Goal: Task Accomplishment & Management: Manage account settings

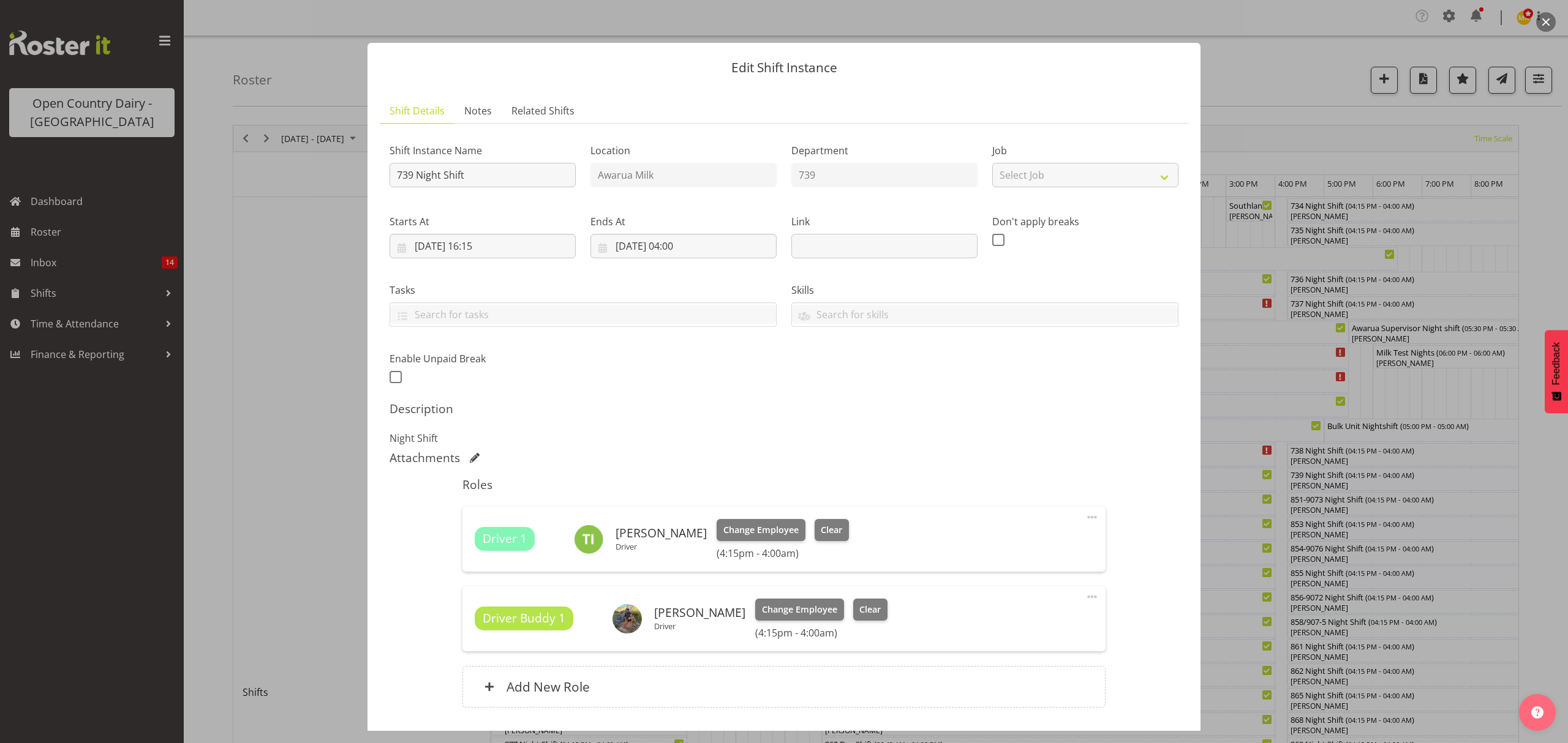
click at [1282, 97] on div at bounding box center [784, 372] width 1568 height 743
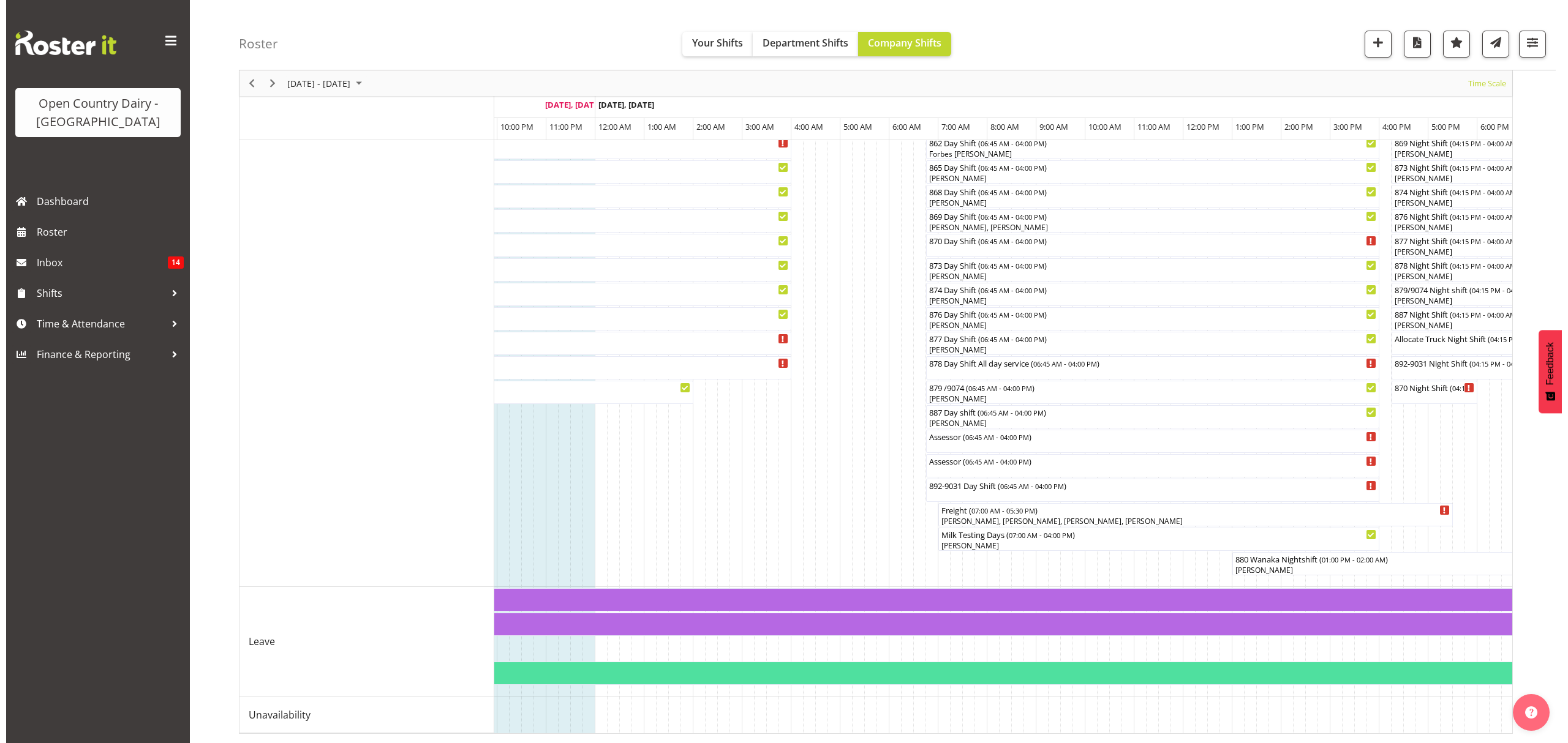
scroll to position [0, 2299]
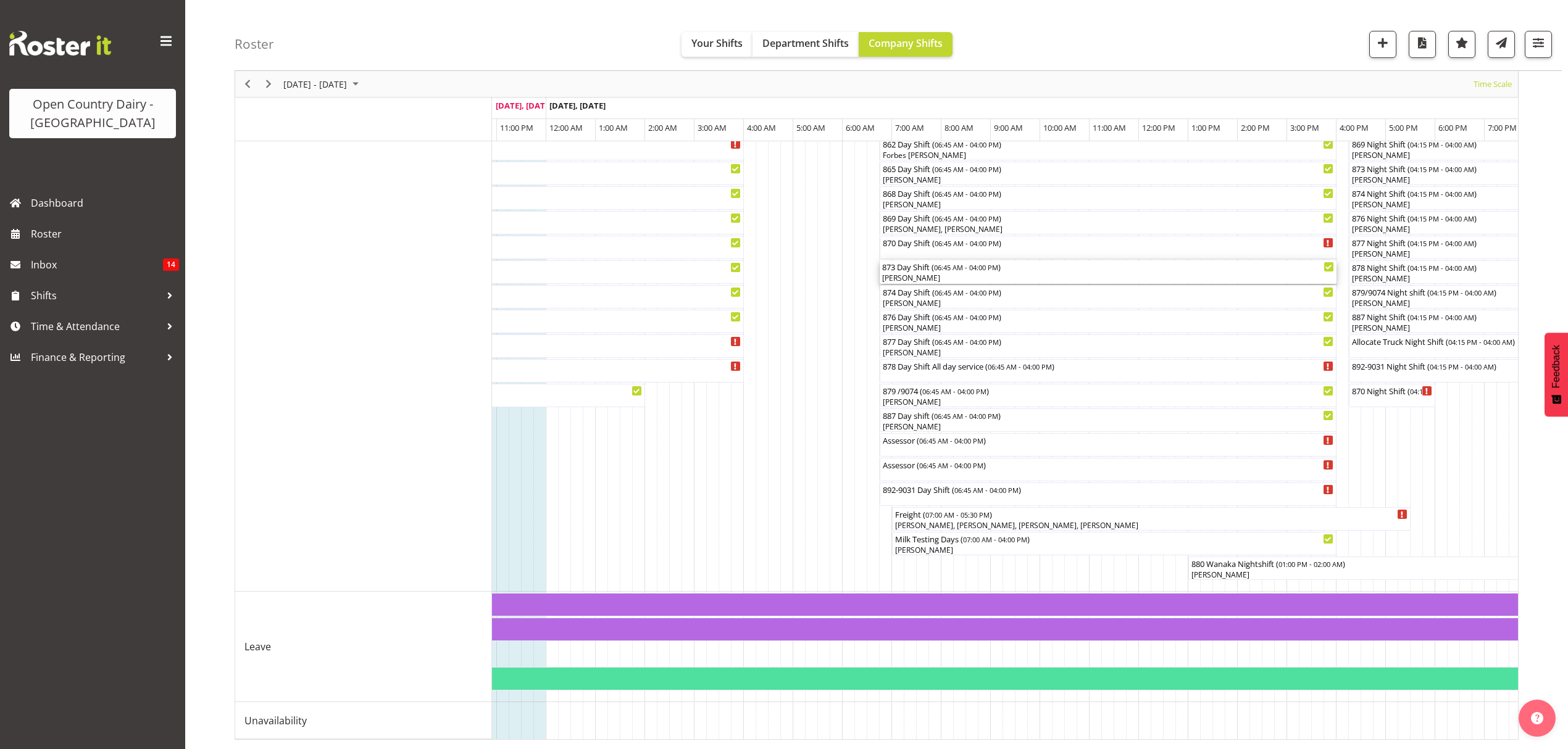
click at [950, 260] on div "873 Day Shift ( 06:45 AM - 04:00 PM )" at bounding box center [1108, 266] width 452 height 13
click at [0, 0] on div at bounding box center [0, 0] width 0 height 0
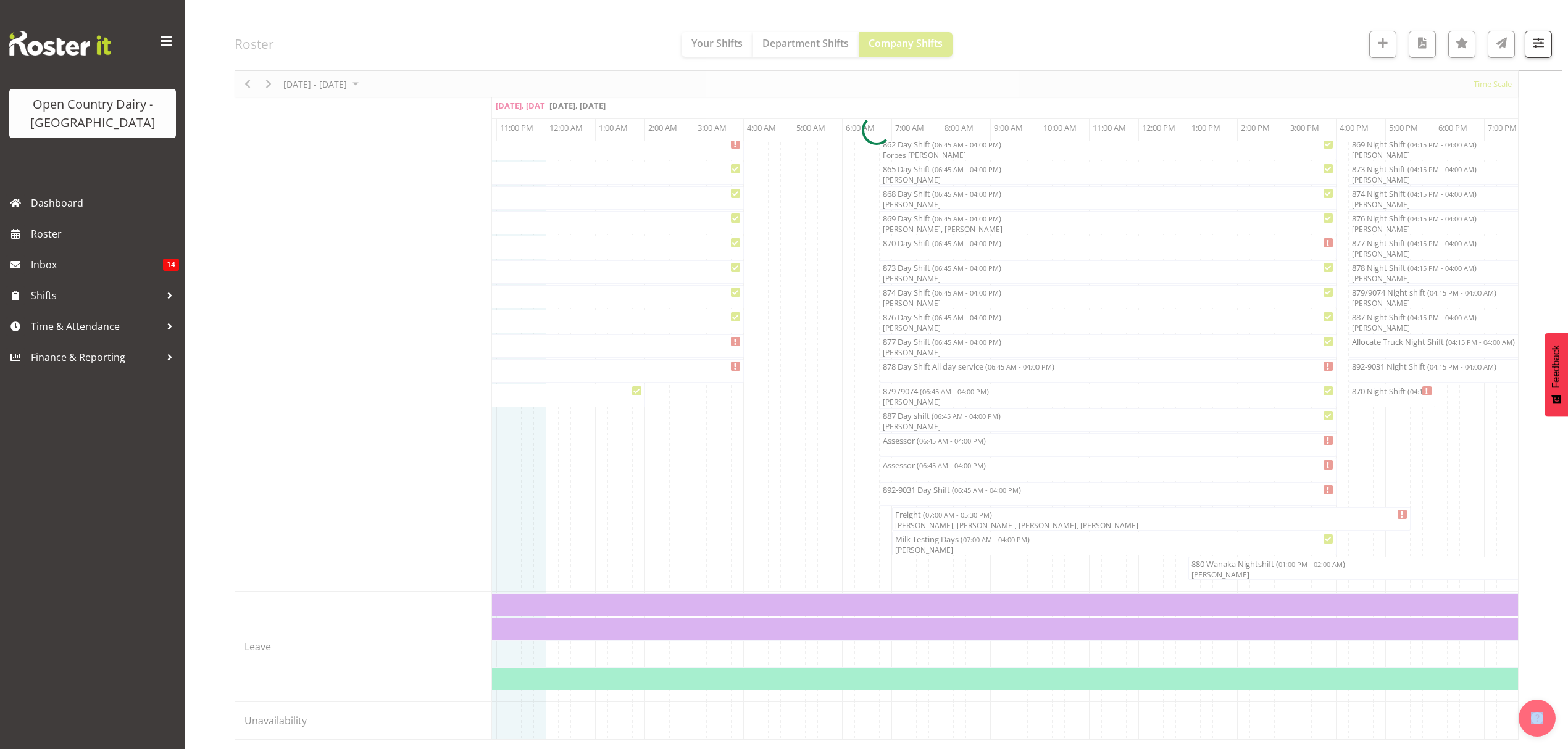
select select "8"
select select "2025"
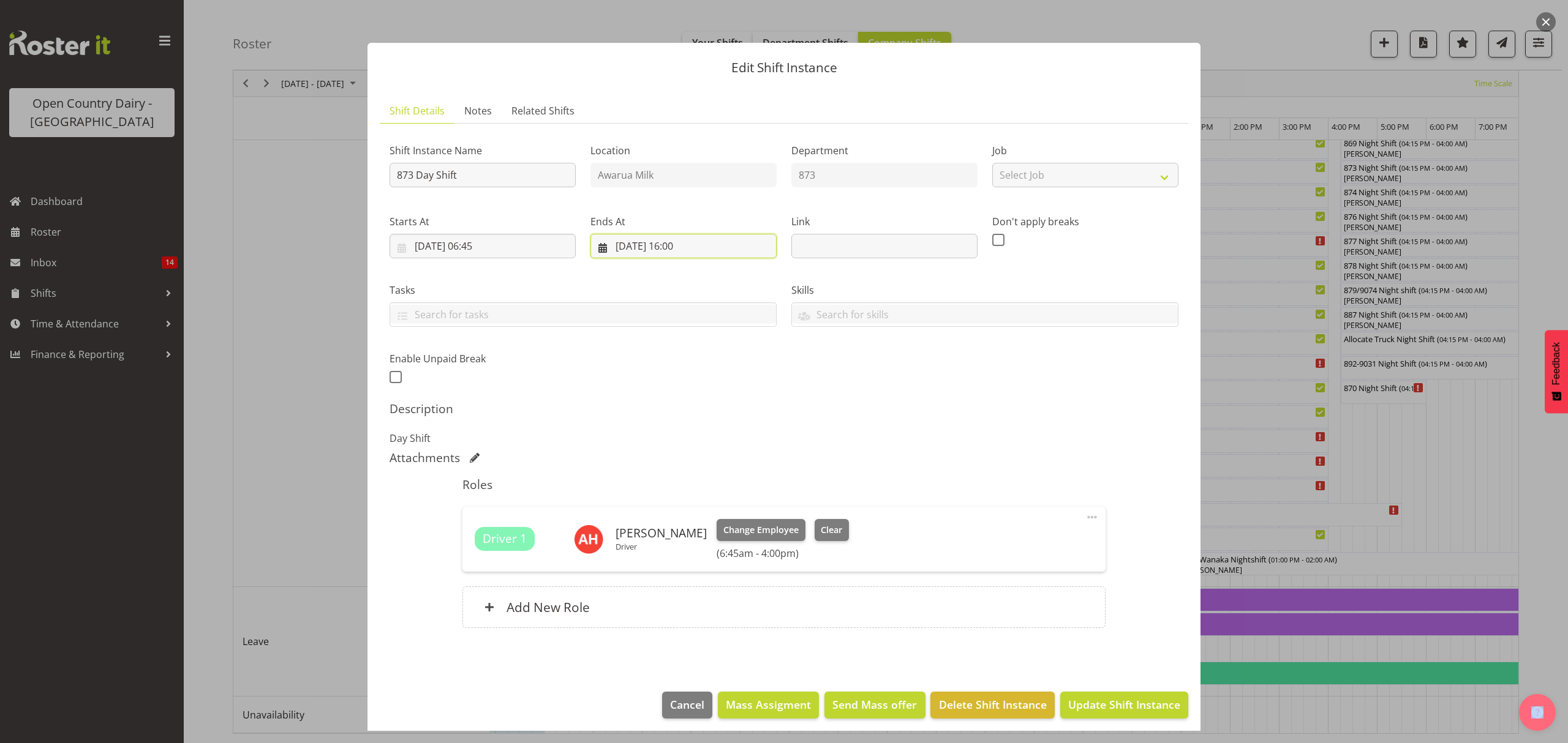
click at [679, 243] on input "[DATE] 16:00" at bounding box center [683, 245] width 186 height 24
click at [671, 502] on select "00 01 02 03 04 05 06 07 08 09 10 11 12 13 14 15 16 17 18 19 20 21 22 23" at bounding box center [683, 505] width 27 height 24
click at [672, 502] on select "00 01 02 03 04 05 06 07 08 09 10 11 12 13 14 15 16 17 18 19 20 21 22 23" at bounding box center [683, 505] width 27 height 24
select select "12"
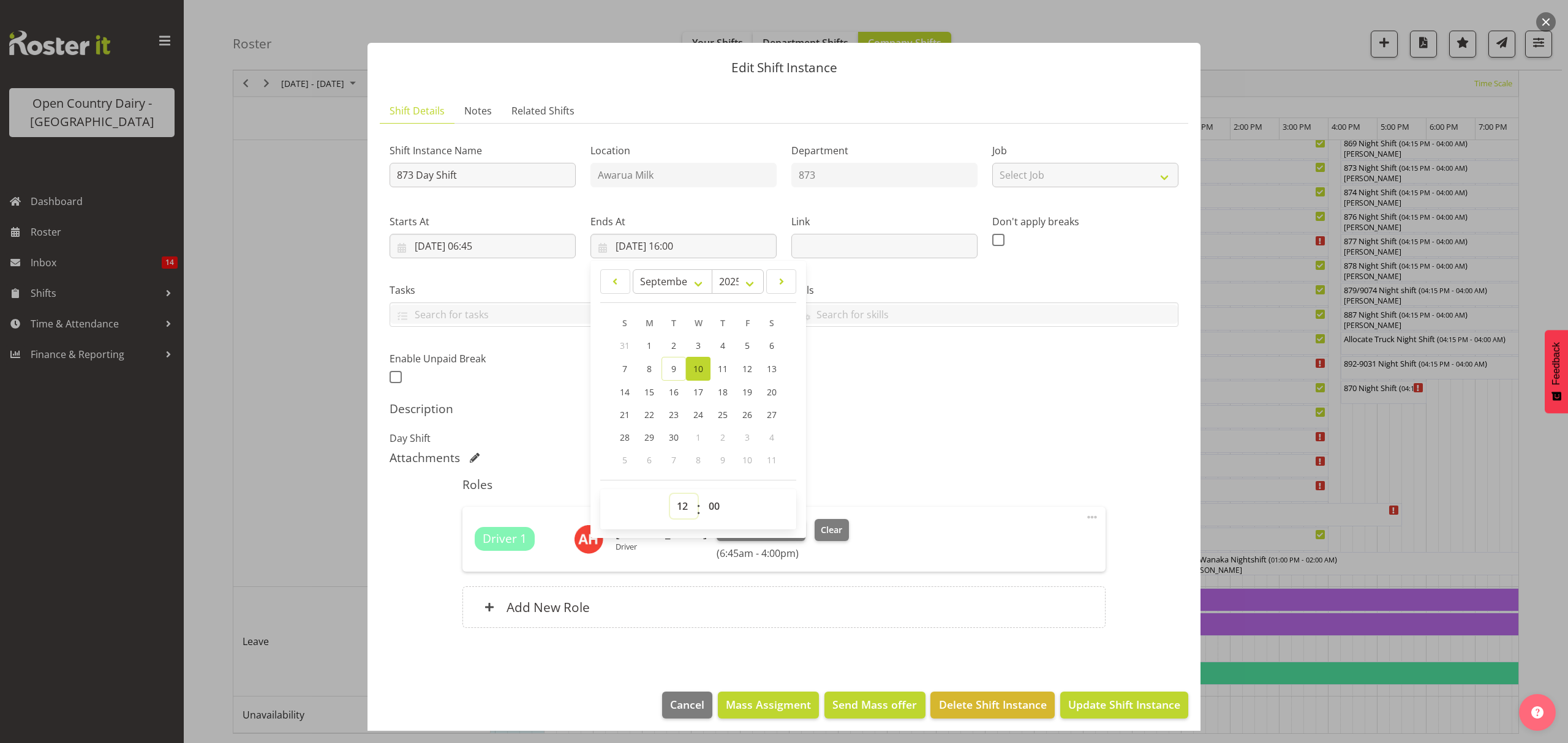
click at [670, 495] on select "00 01 02 03 04 05 06 07 08 09 10 11 12 13 14 15 16 17 18 19 20 21 22 23" at bounding box center [683, 505] width 27 height 24
type input "[DATE] 12:00"
click at [921, 429] on div "Description Day Shift" at bounding box center [783, 423] width 789 height 44
click at [1098, 696] on button "Update Shift Instance" at bounding box center [1125, 705] width 128 height 27
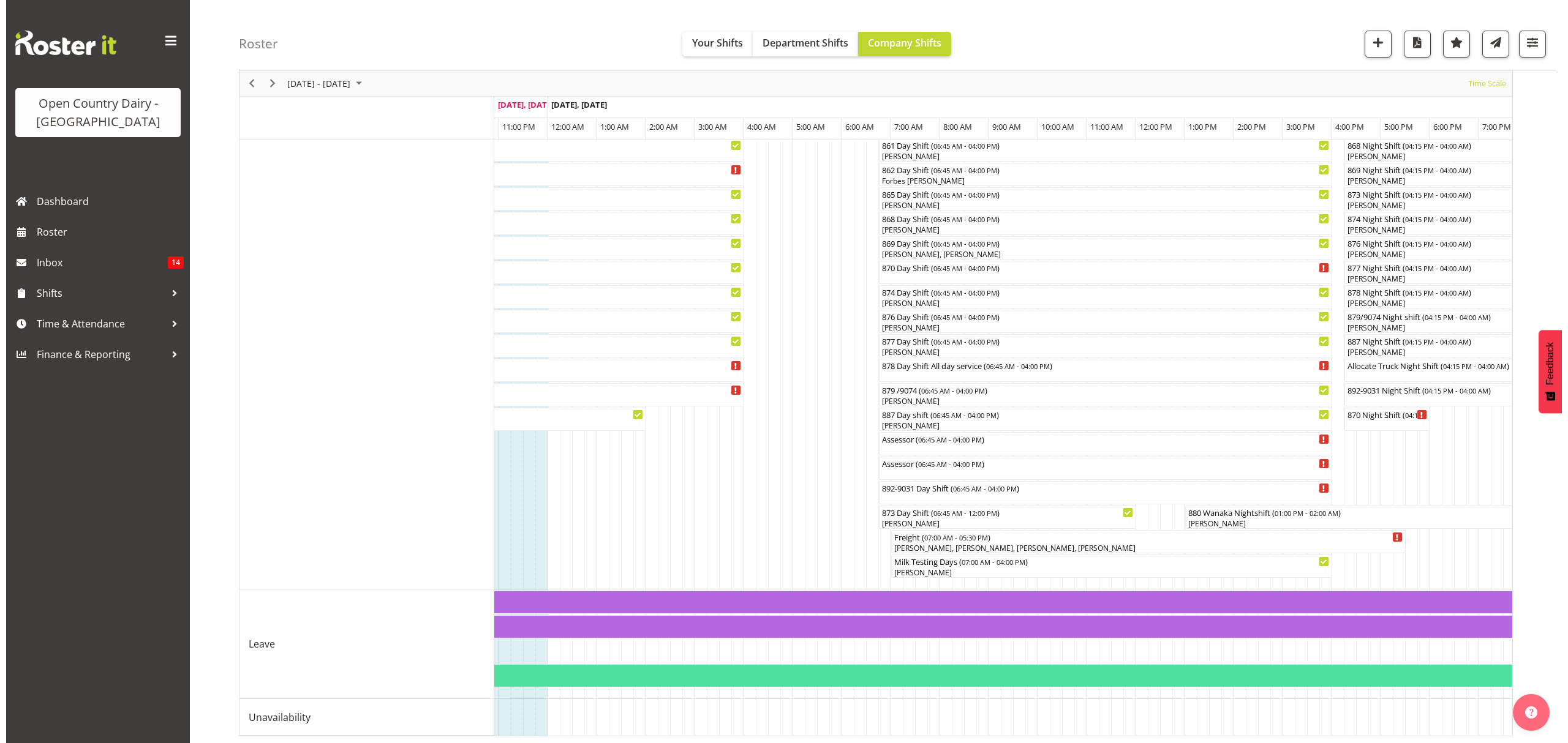
scroll to position [590, 0]
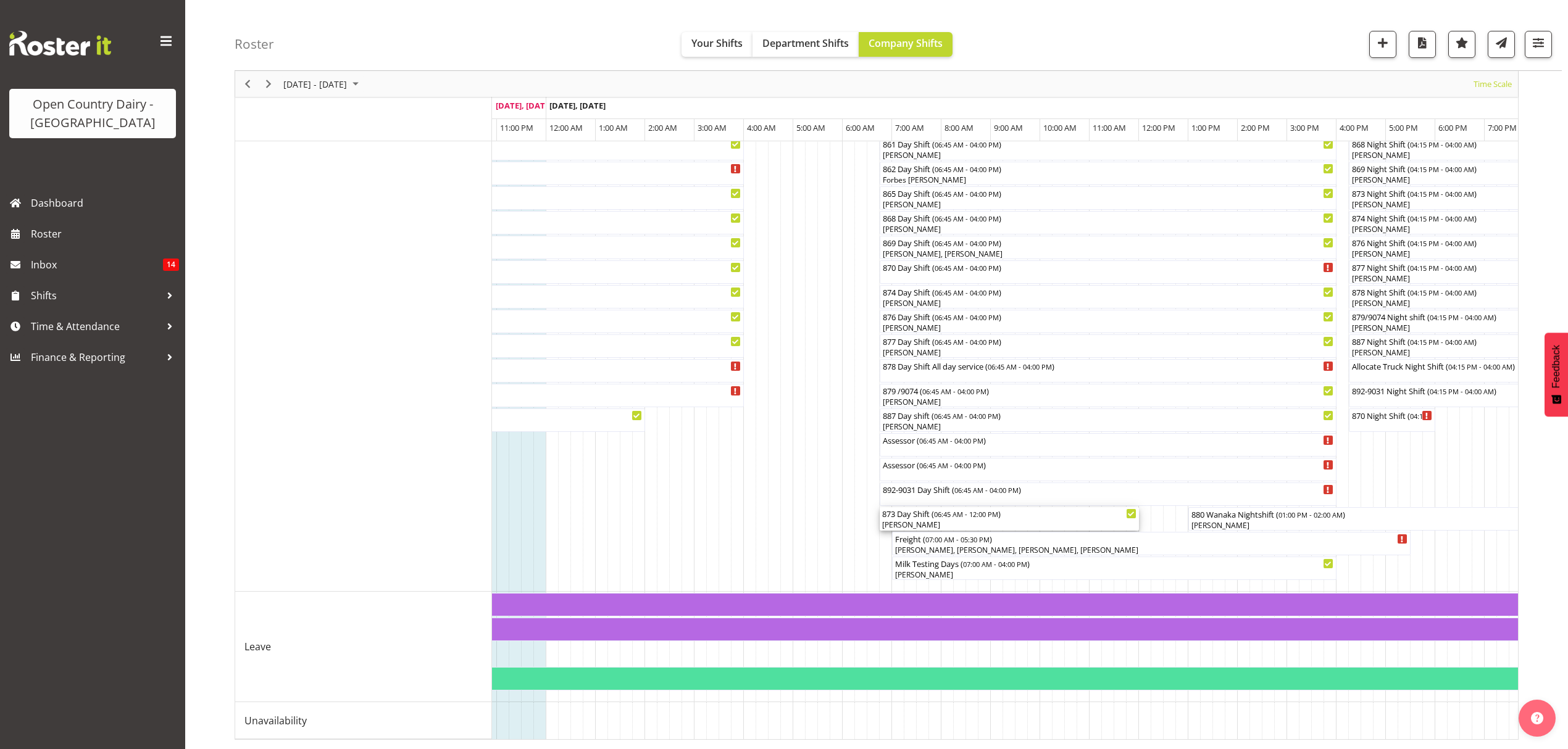
click at [988, 509] on span "06:45 AM - 12:00 PM" at bounding box center [966, 514] width 65 height 10
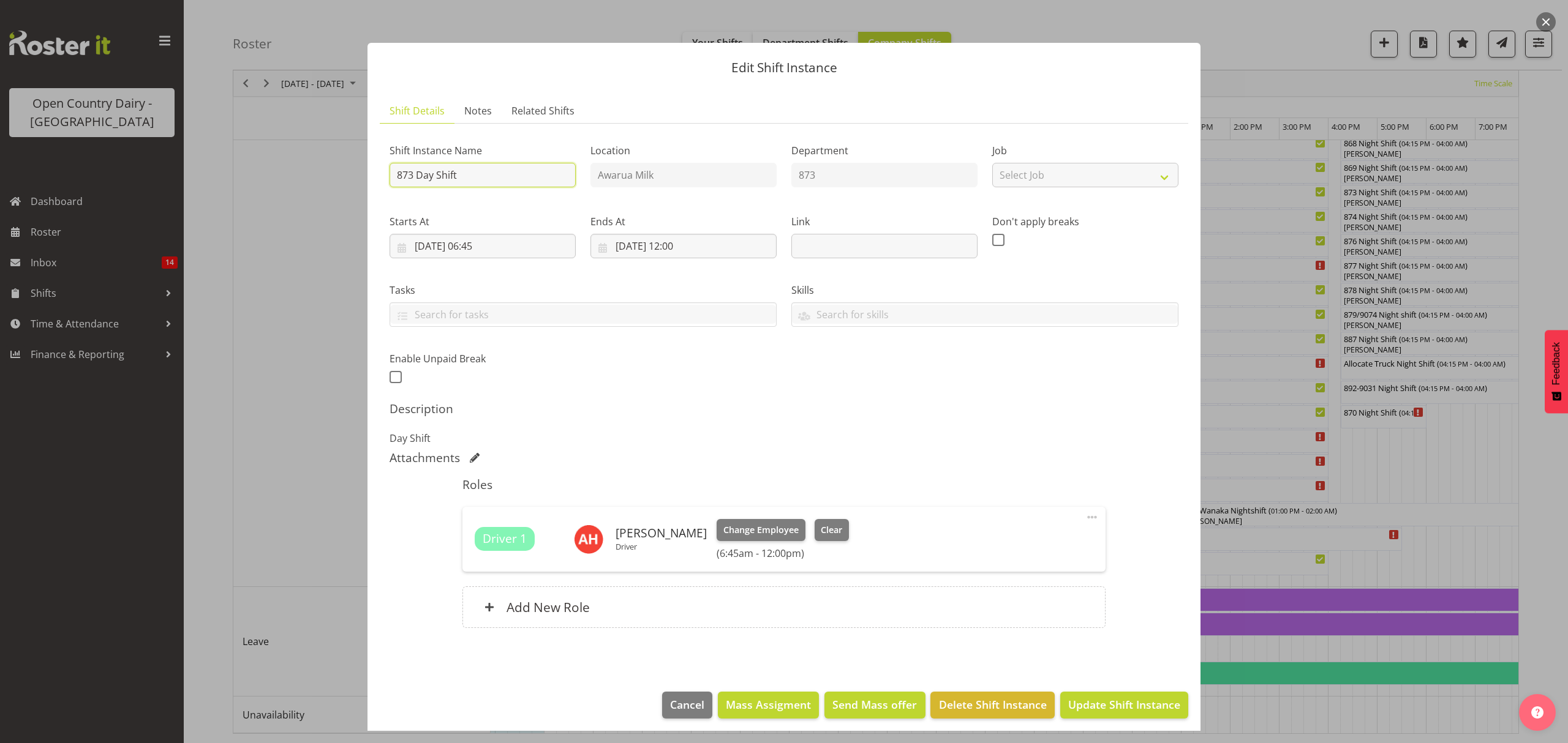
click at [507, 170] on input "873 Day Shift" at bounding box center [482, 175] width 186 height 24
click at [505, 170] on input "873 Day Shift" at bounding box center [482, 175] width 186 height 24
type input "873 Day Shift12 pm to 4 pm service *****"
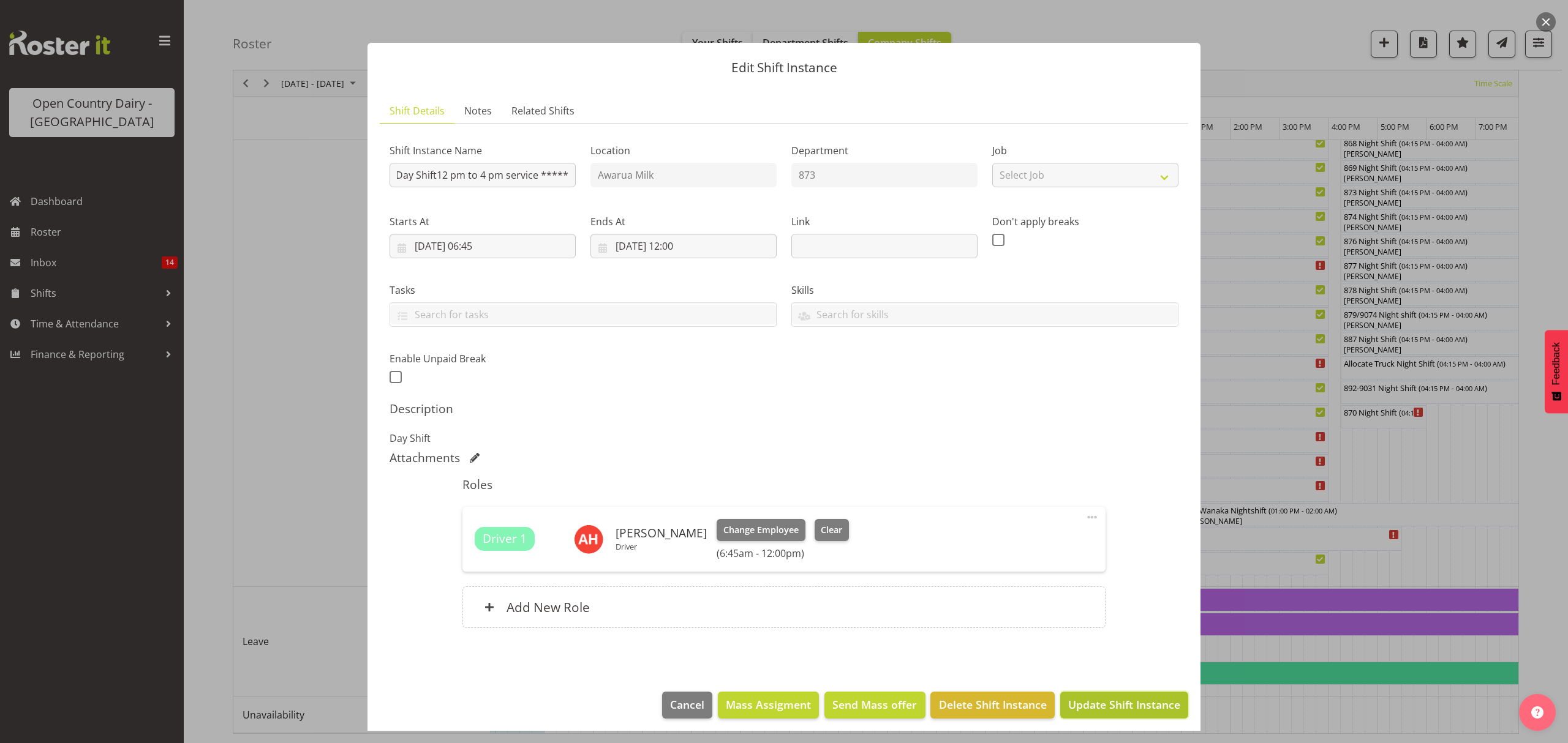
click at [1171, 708] on button "Update Shift Instance" at bounding box center [1125, 705] width 128 height 27
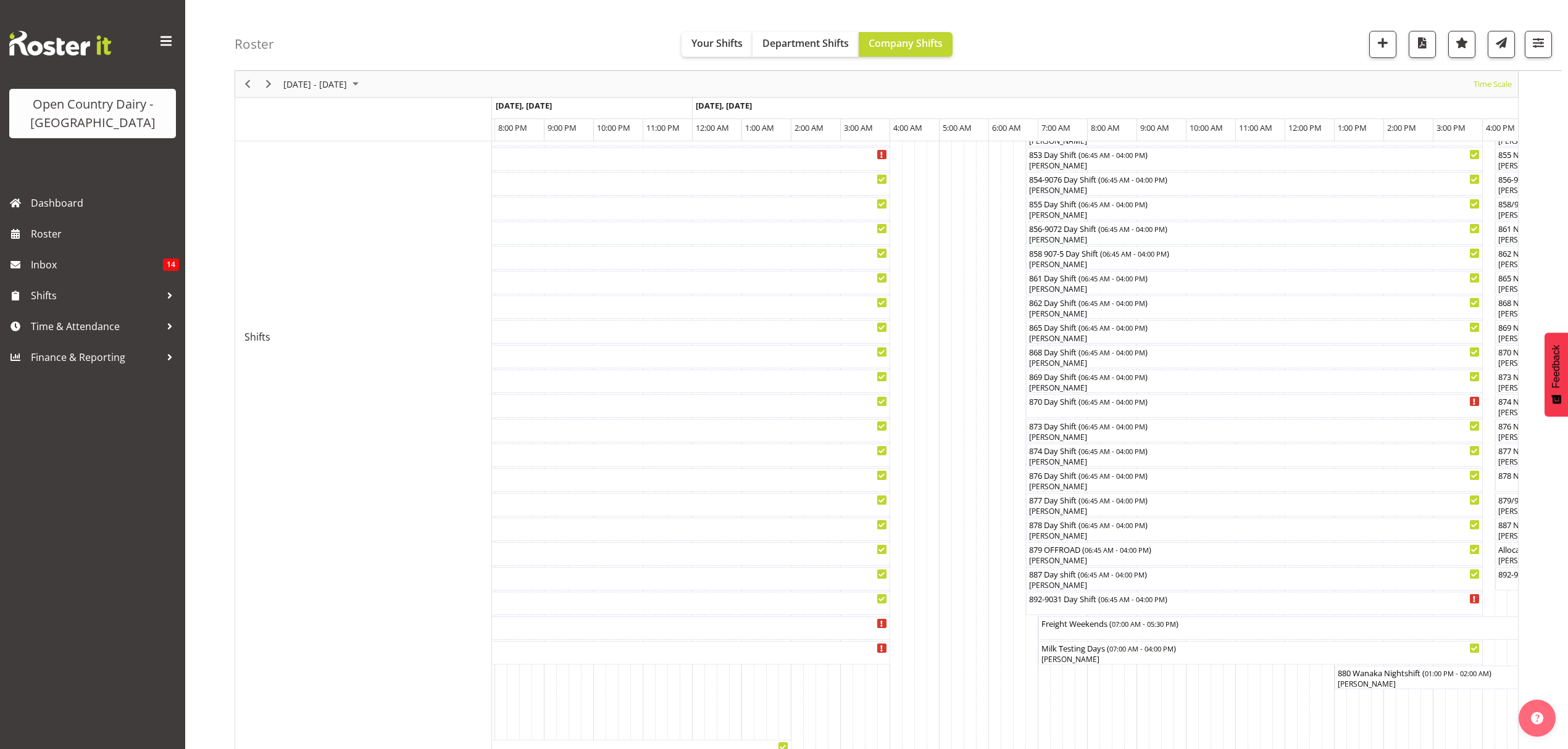
scroll to position [0, 0]
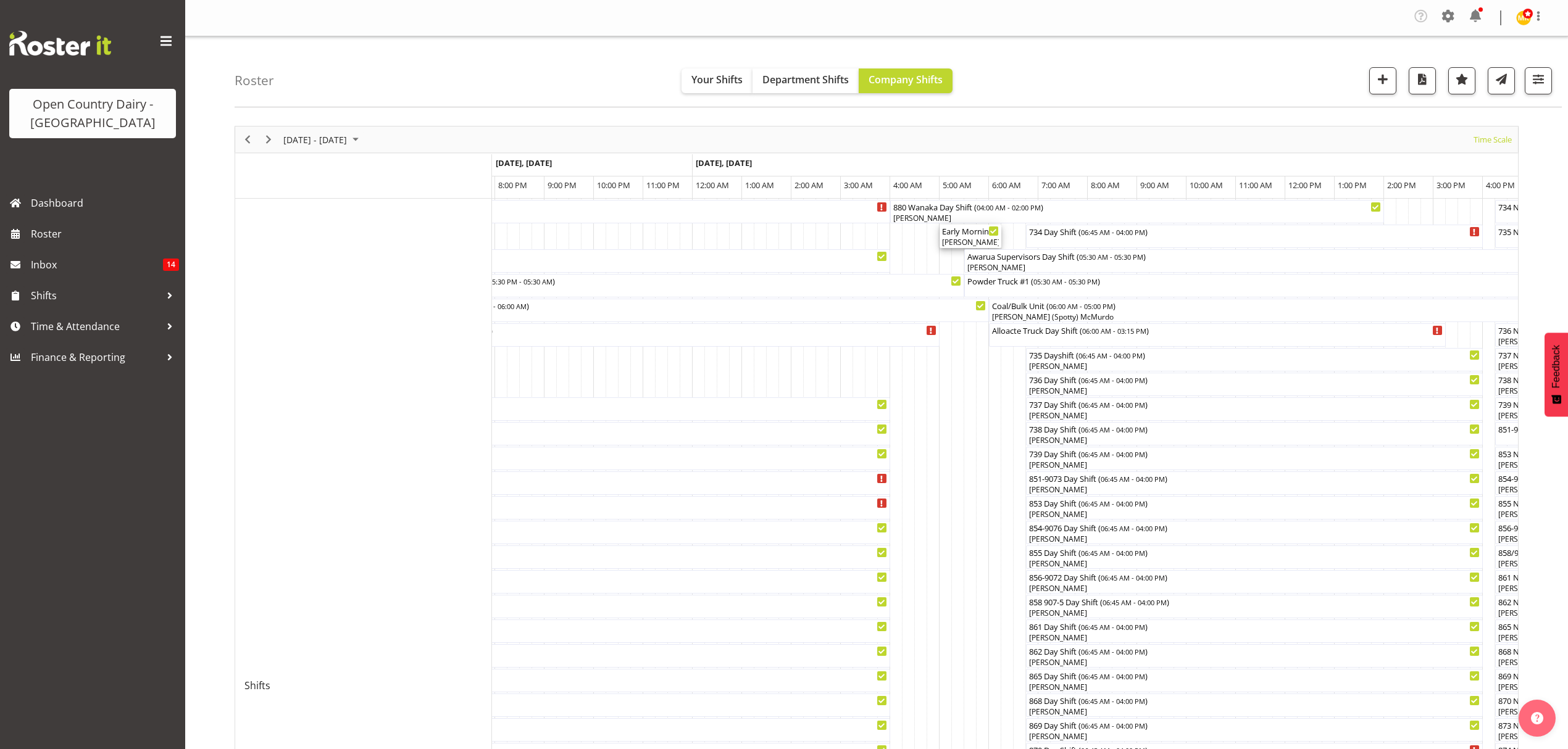
click at [960, 235] on div "Early Morning CIP ( 05:00 AM - 06:15 AM )" at bounding box center [970, 231] width 57 height 13
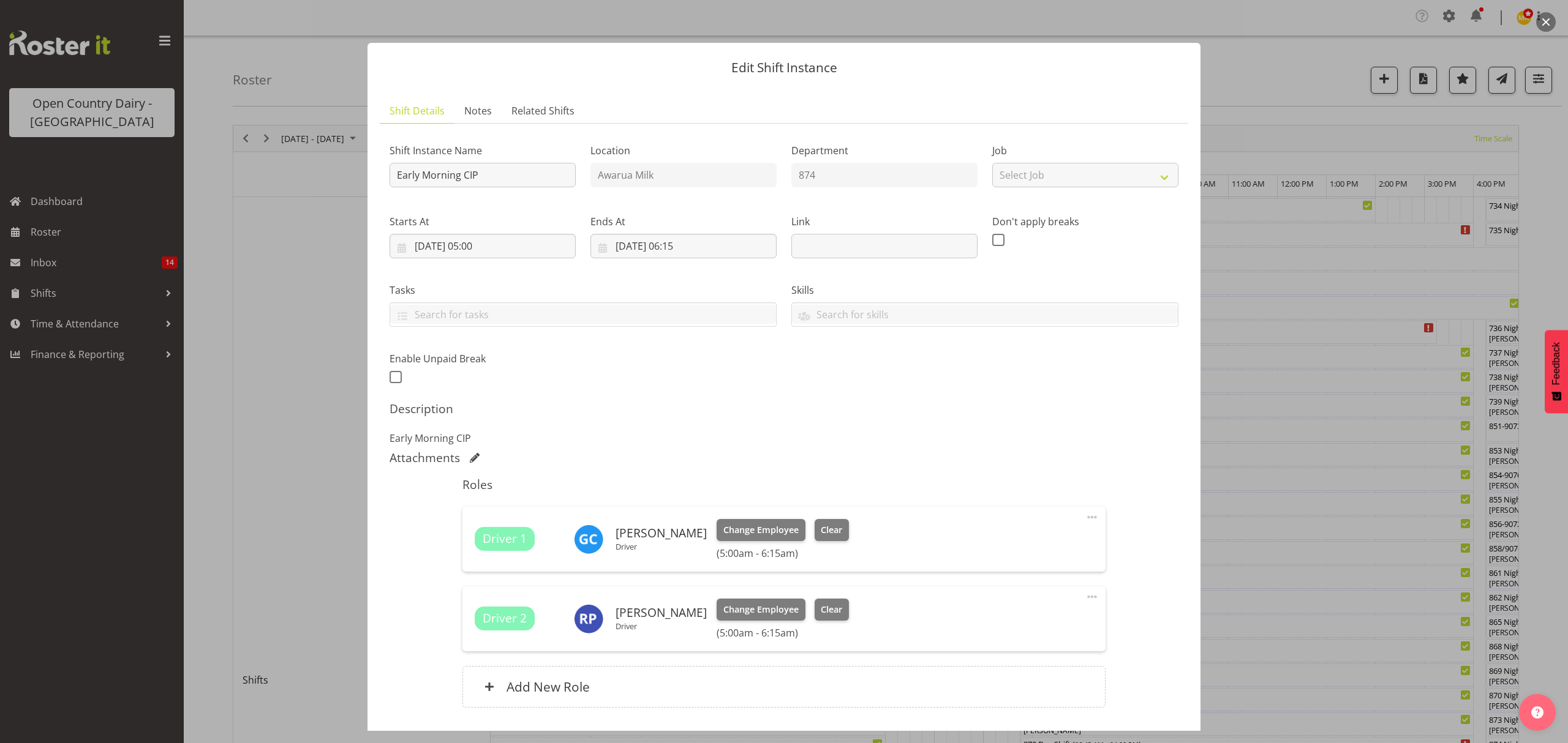
drag, startPoint x: 1357, startPoint y: 199, endPoint x: 1377, endPoint y: 177, distance: 29.7
click at [1357, 199] on div at bounding box center [784, 372] width 1568 height 743
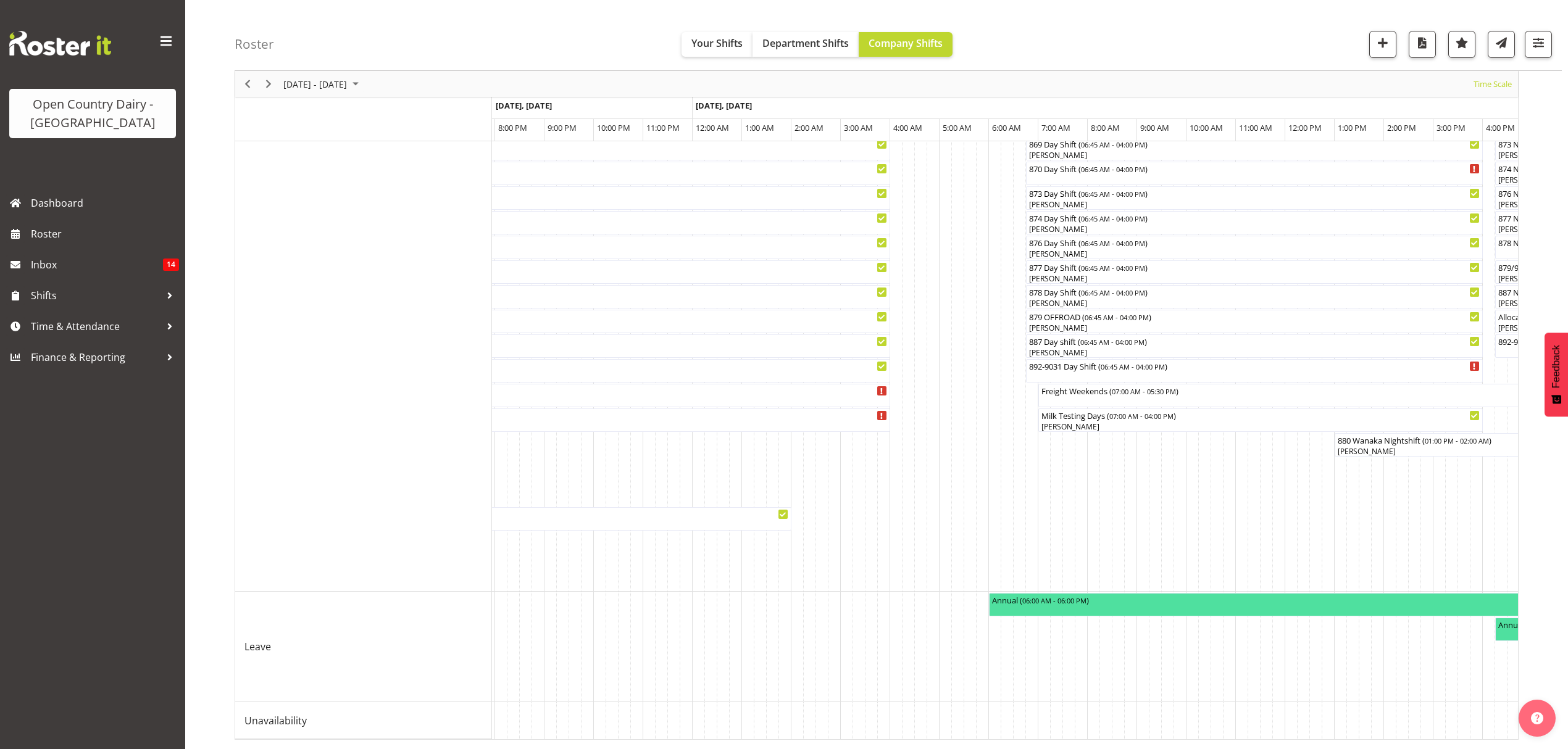
scroll to position [595, 0]
